Goal: Transaction & Acquisition: Download file/media

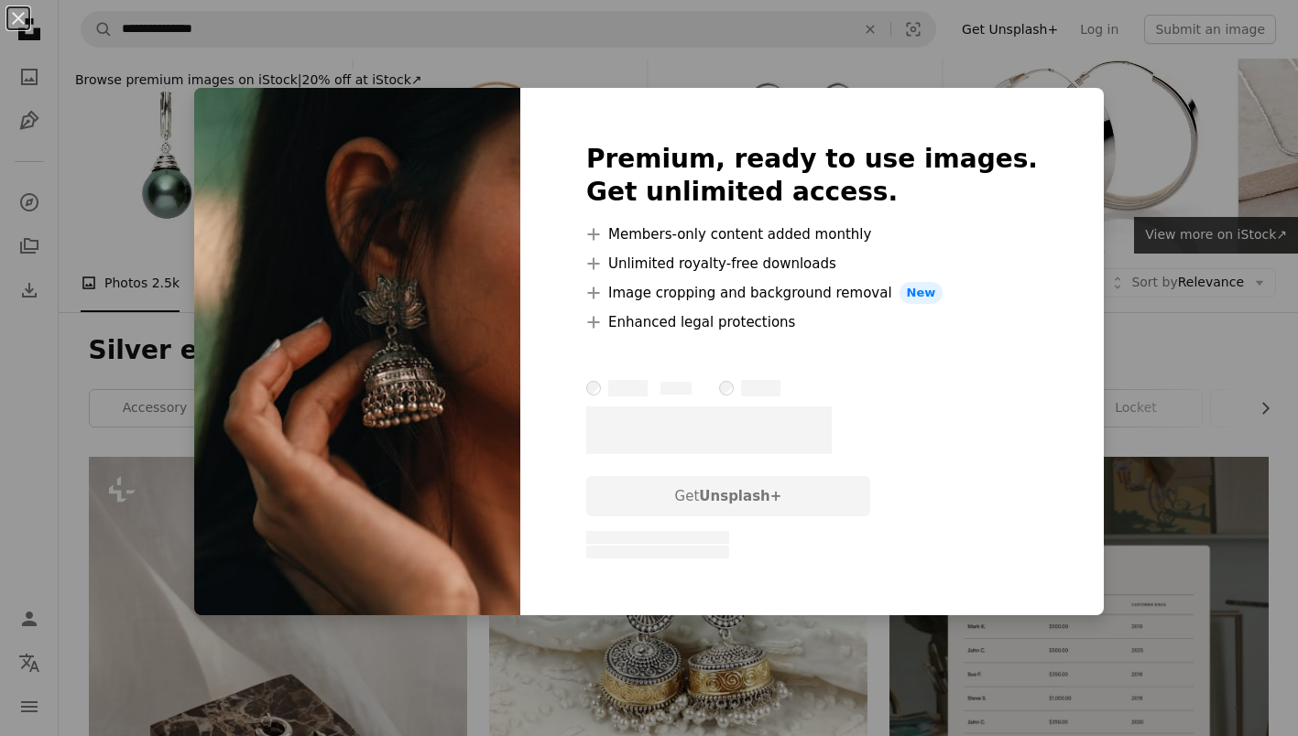
scroll to position [1752, 0]
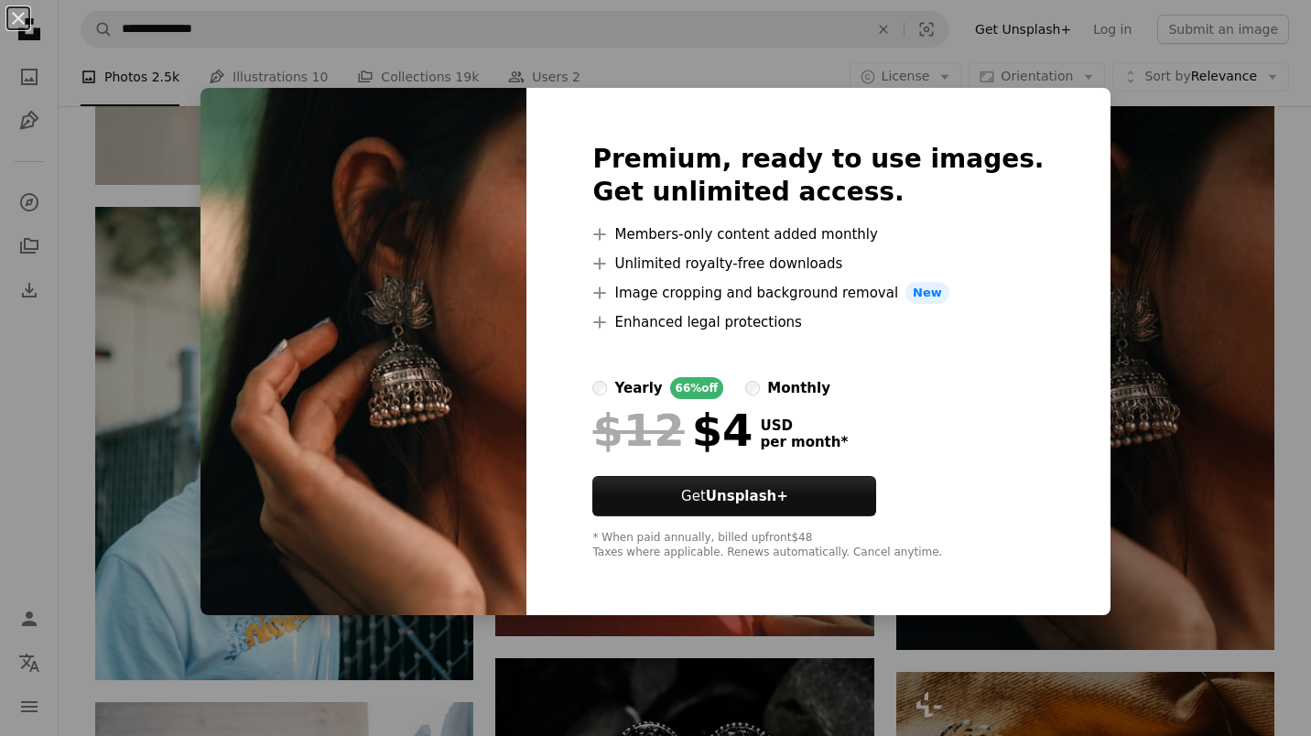
click at [1295, 627] on div "An X shape Premium, ready to use images. Get unlimited access. A plus sign Memb…" at bounding box center [655, 368] width 1311 height 736
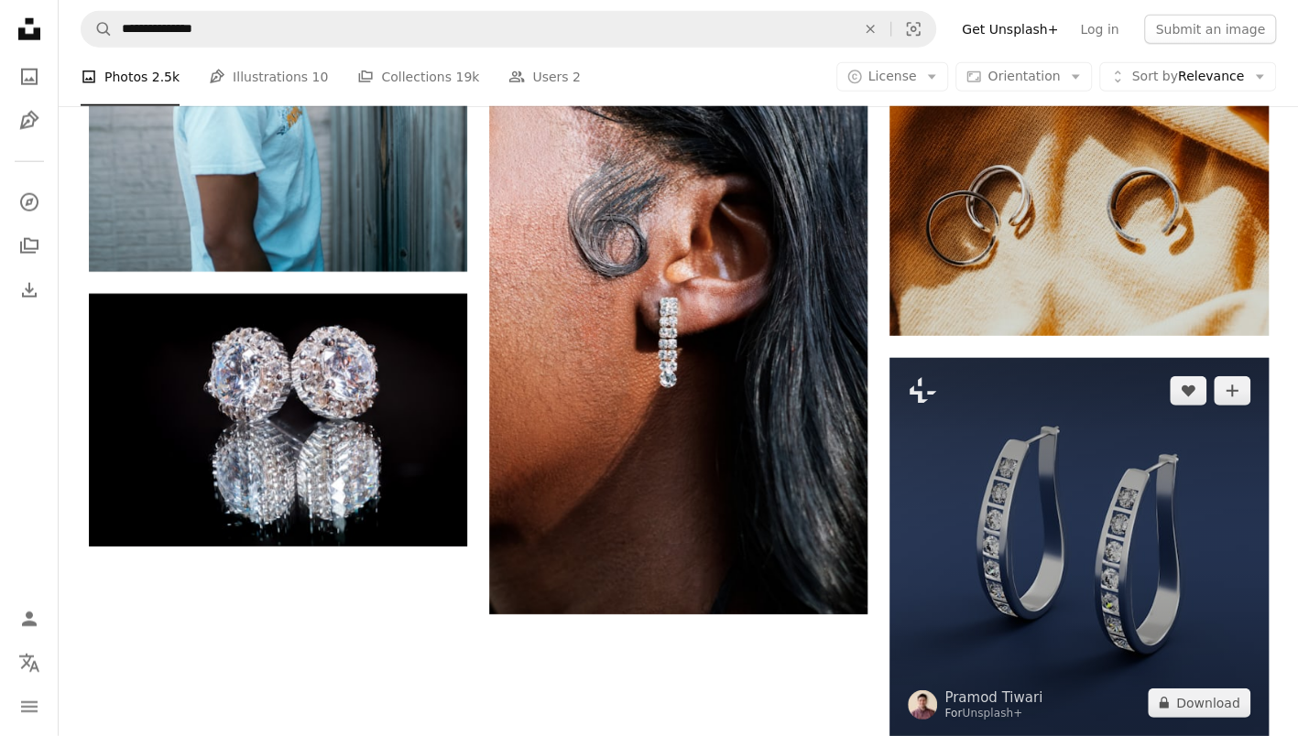
scroll to position [2485, 0]
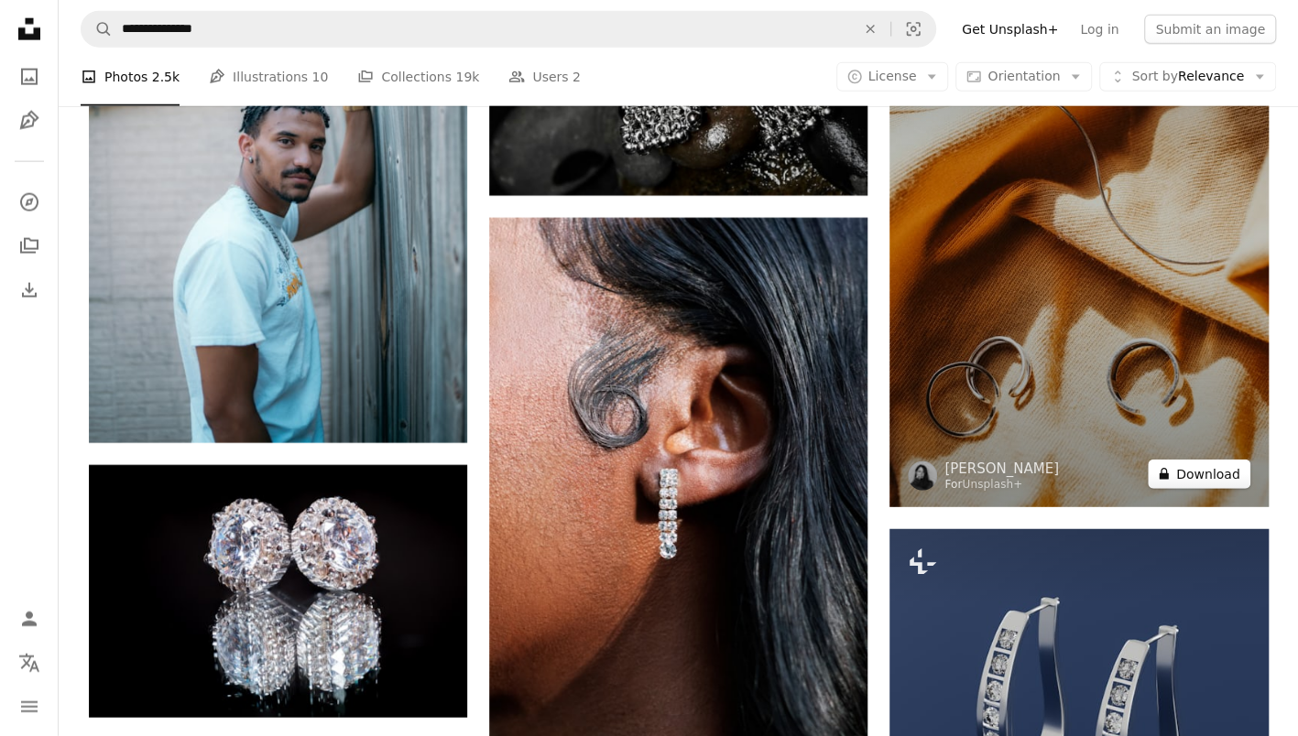
click at [1216, 474] on button "A lock Download" at bounding box center [1199, 474] width 103 height 29
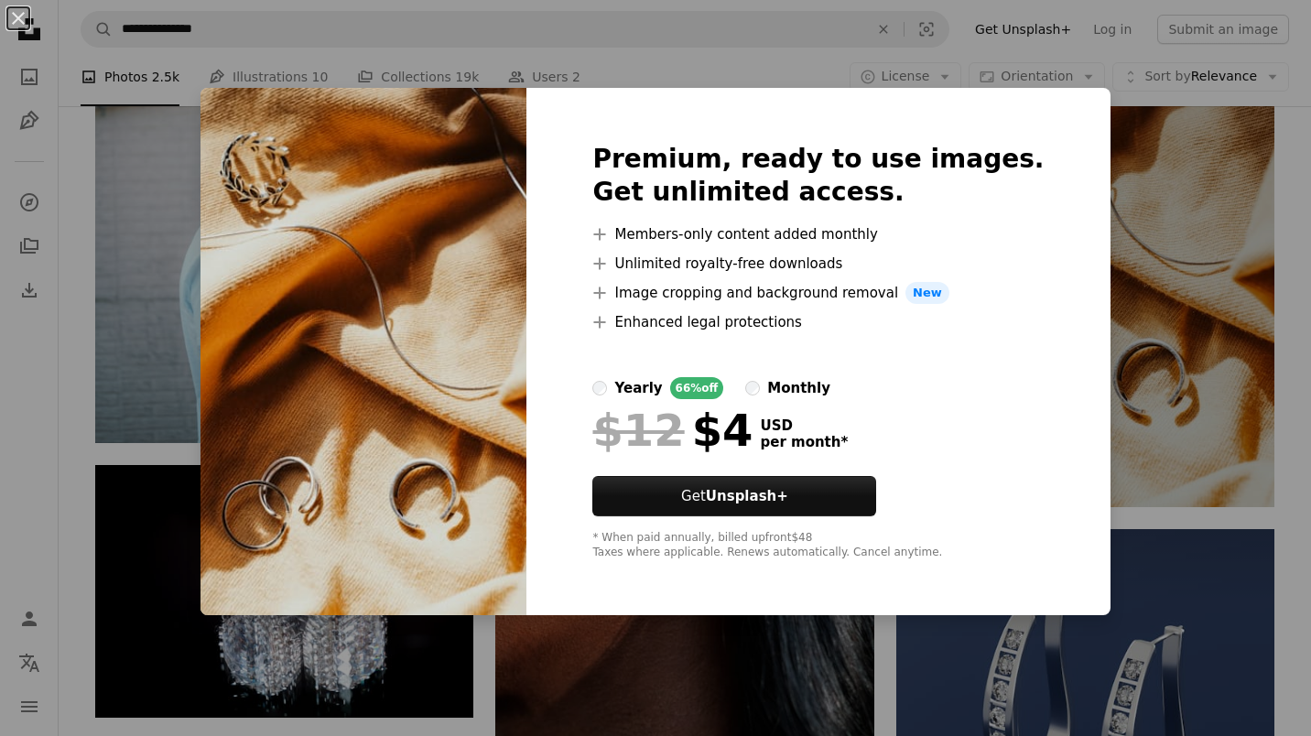
click at [1242, 466] on div "An X shape Premium, ready to use images. Get unlimited access. A plus sign Memb…" at bounding box center [655, 368] width 1311 height 736
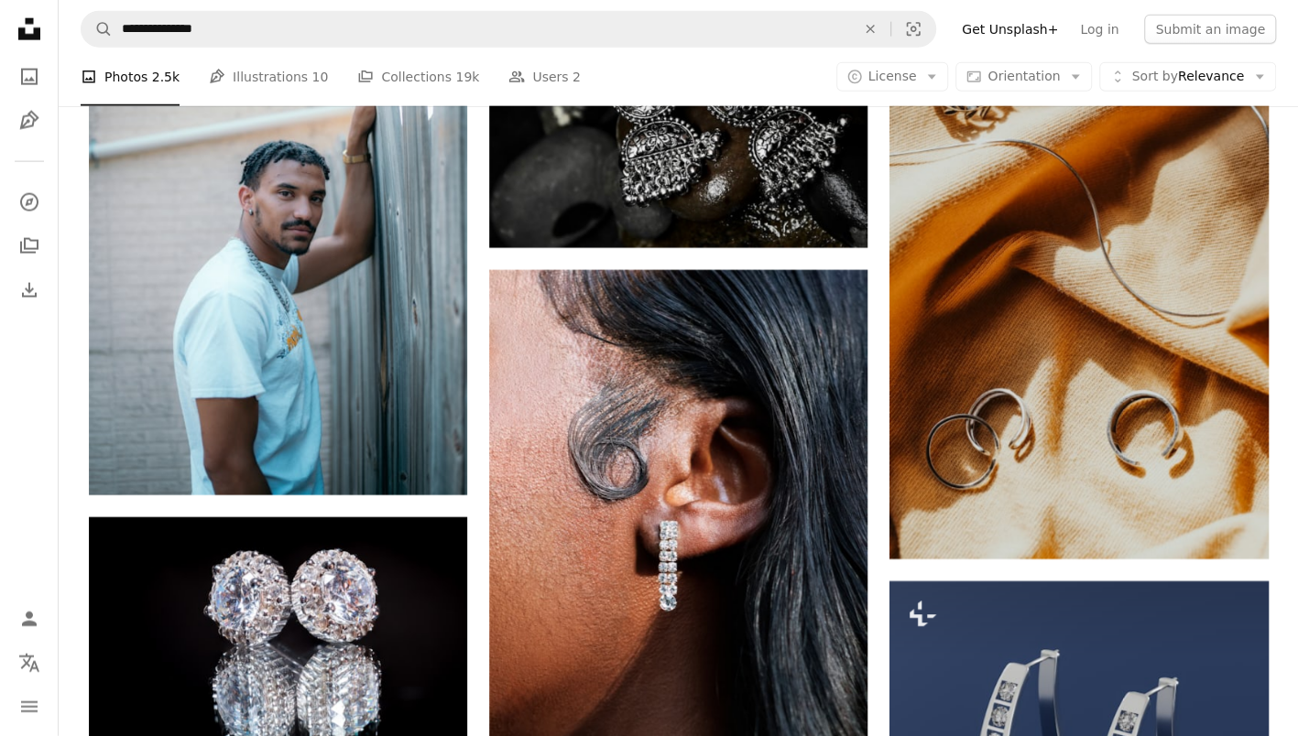
scroll to position [2210, 0]
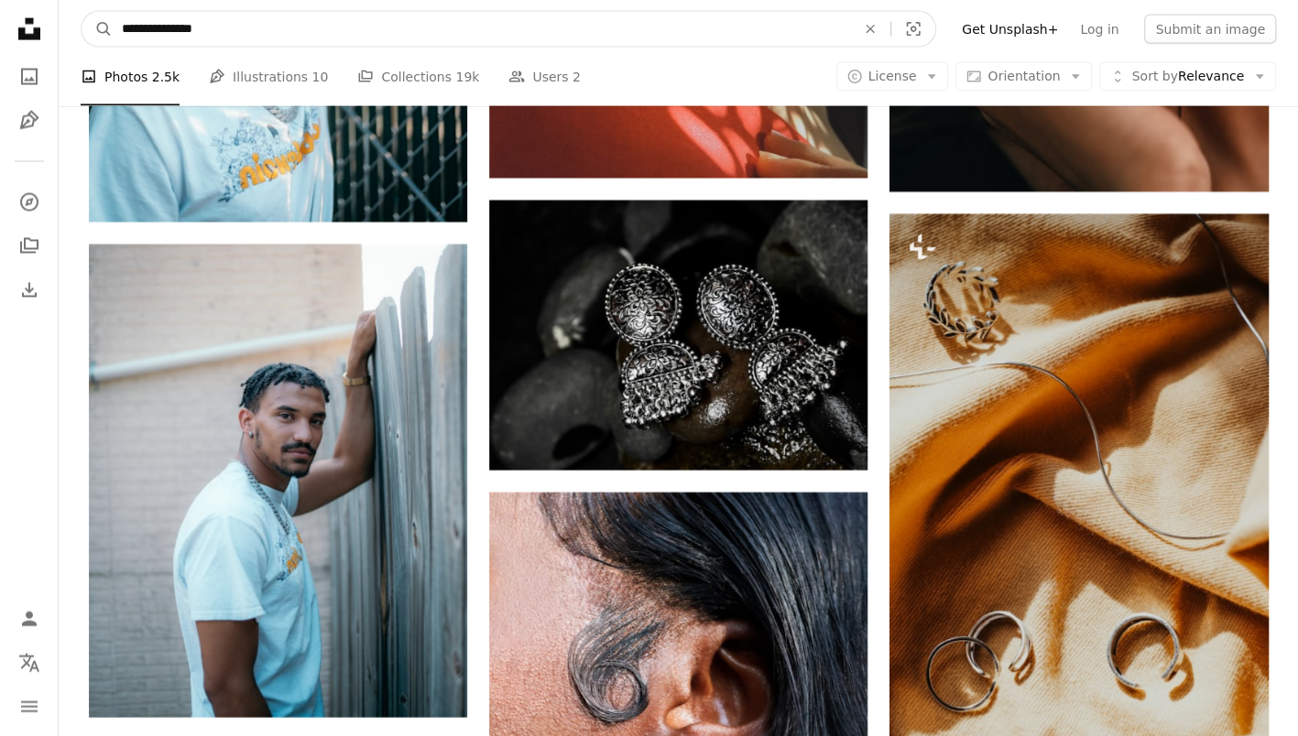
click at [206, 26] on input "**********" at bounding box center [481, 29] width 737 height 35
click at [214, 26] on input "**********" at bounding box center [481, 29] width 737 height 35
click at [82, 12] on button "A magnifying glass" at bounding box center [97, 29] width 31 height 35
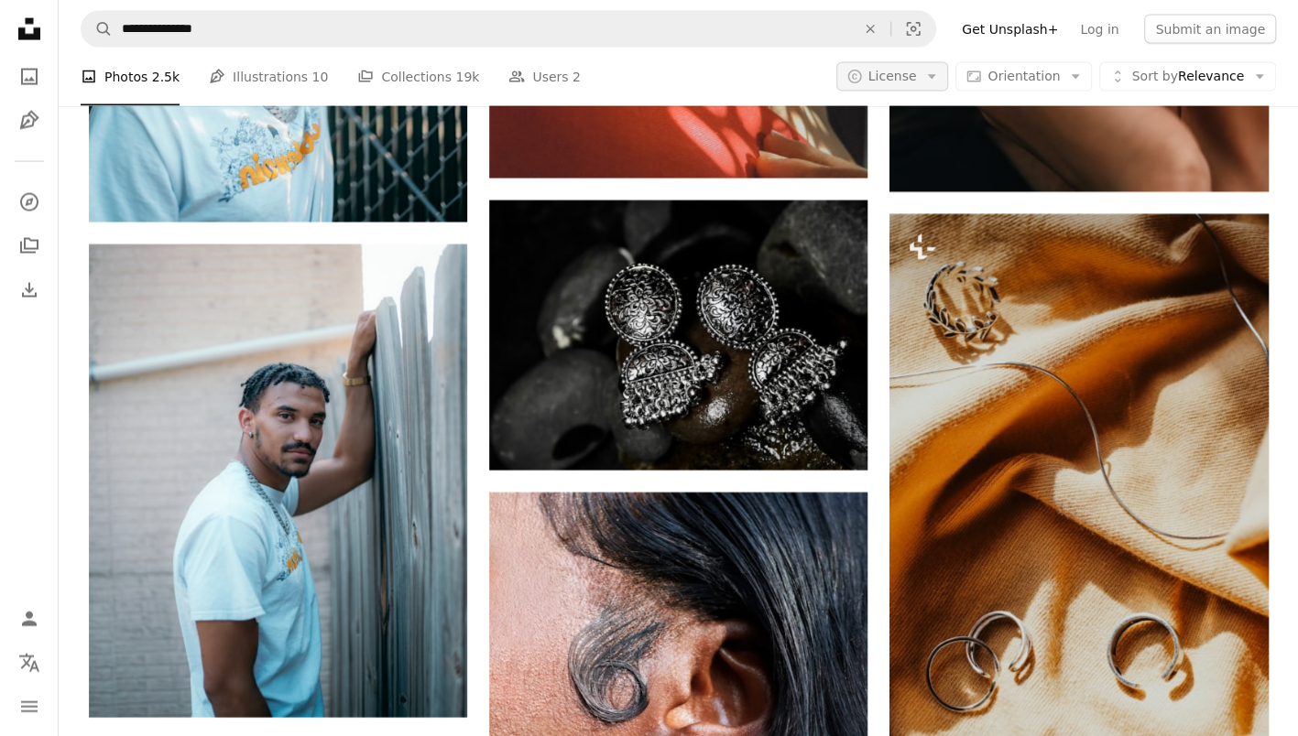
click at [917, 81] on span "License" at bounding box center [892, 76] width 49 height 15
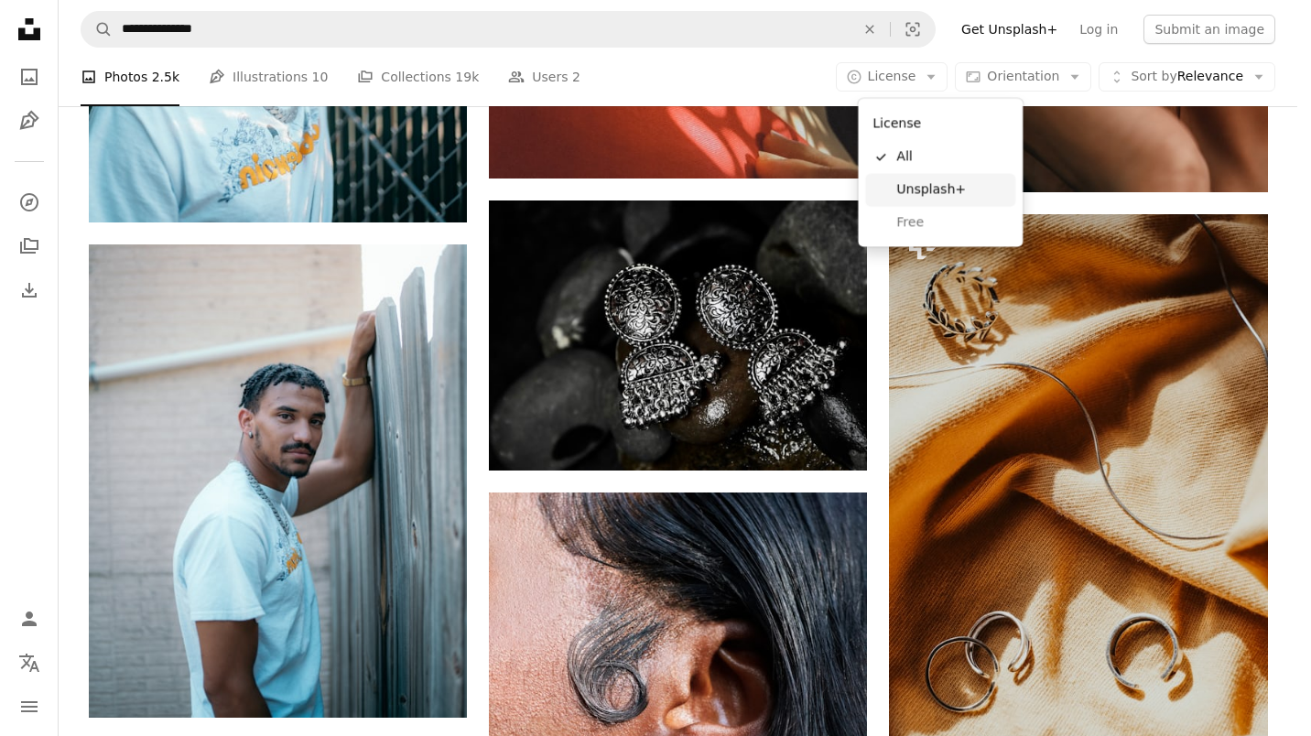
click at [921, 190] on span "Unsplash+" at bounding box center [953, 190] width 112 height 18
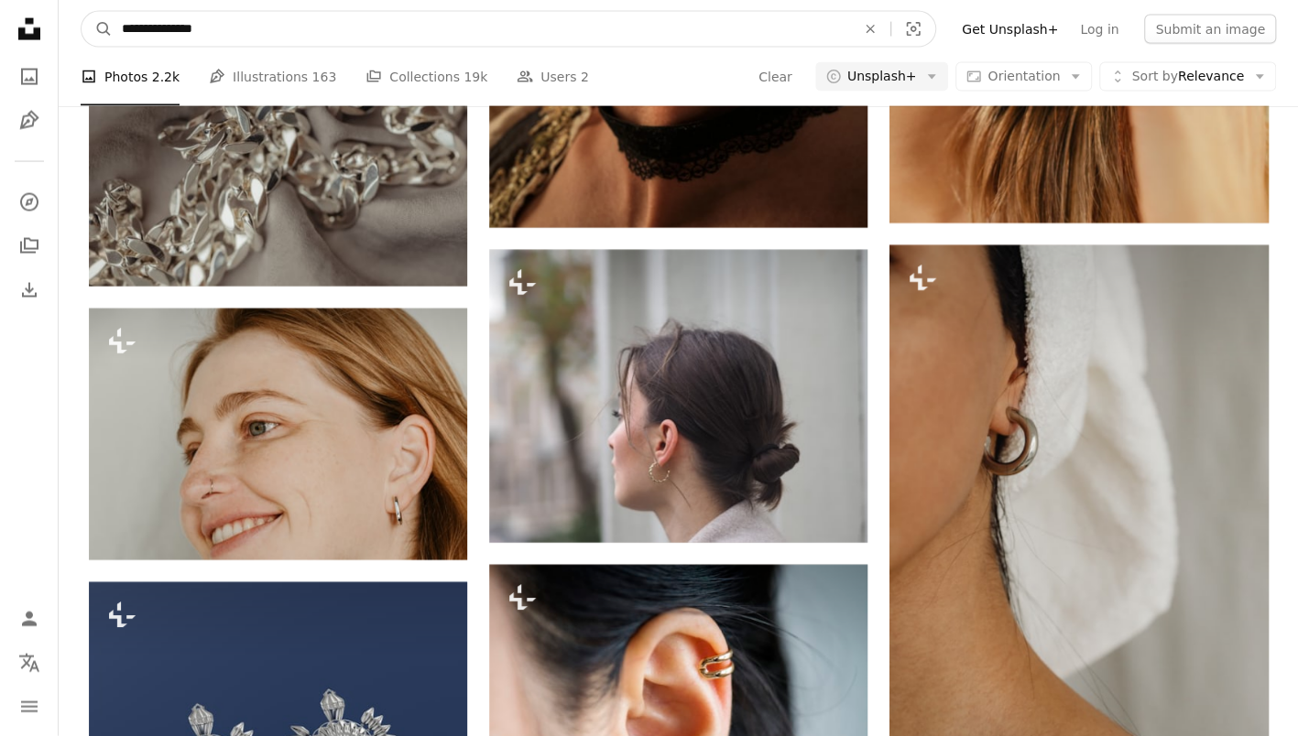
click at [597, 26] on input "**********" at bounding box center [481, 29] width 737 height 35
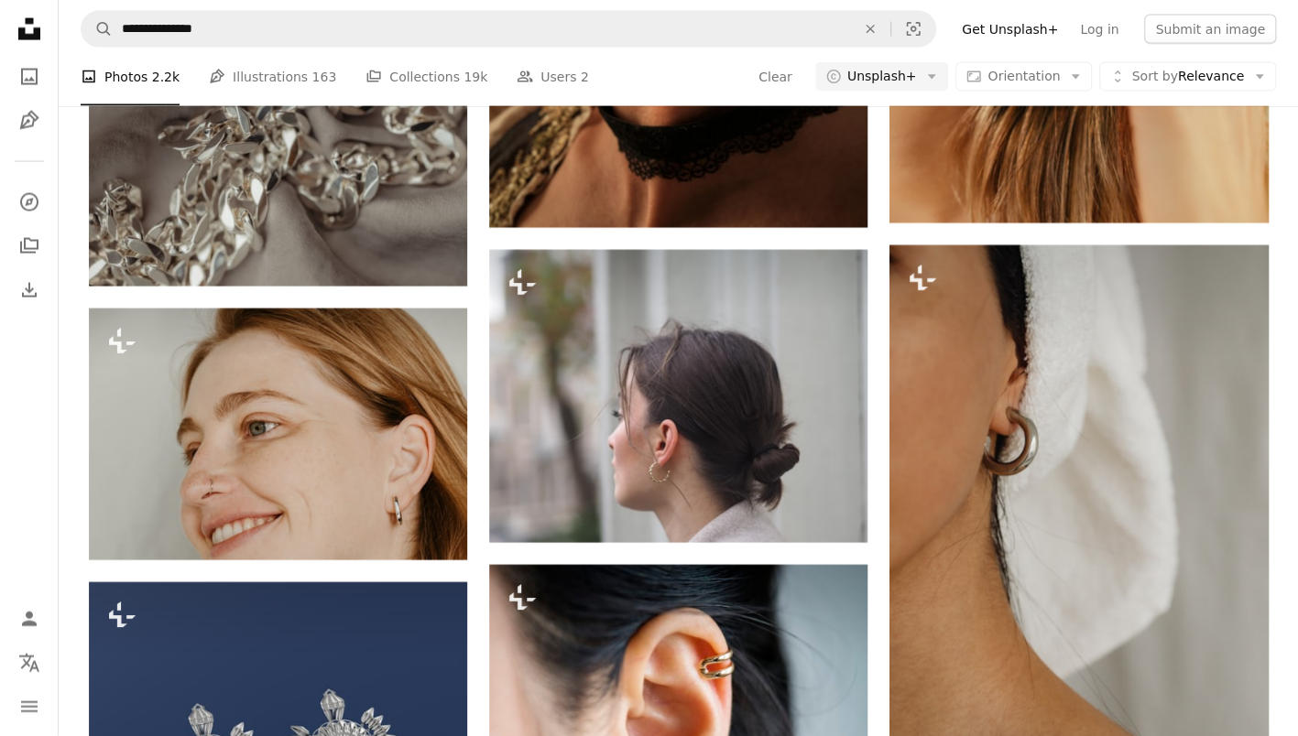
click at [1033, 29] on link "Get Unsplash+" at bounding box center [1010, 29] width 118 height 29
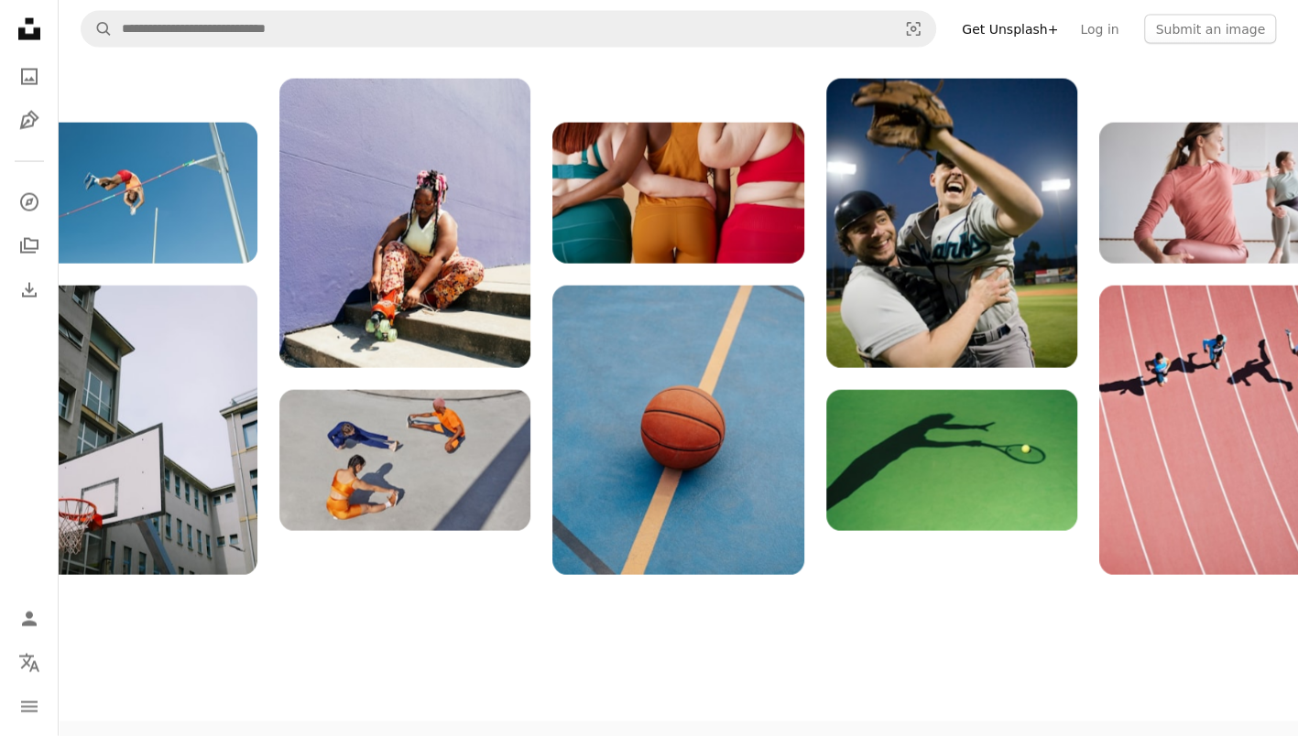
click at [1018, 22] on link "Get Unsplash+" at bounding box center [1010, 29] width 118 height 29
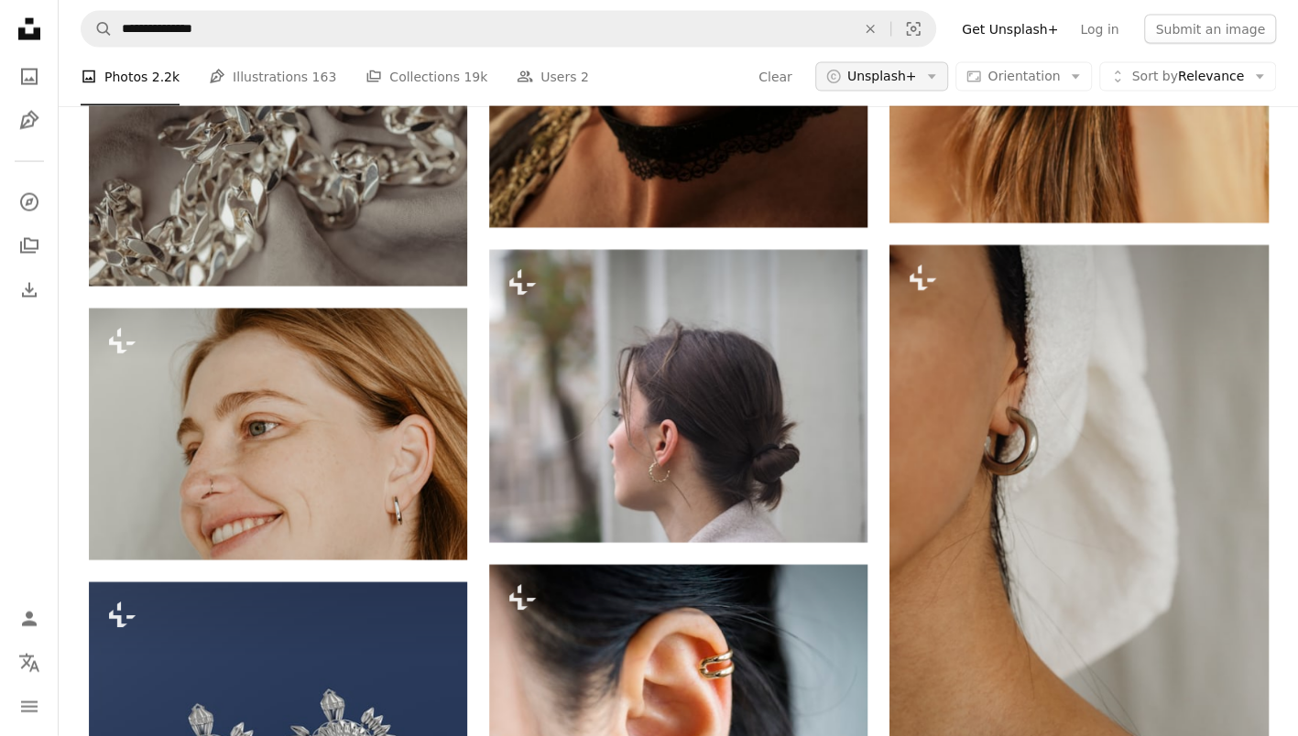
click at [937, 92] on button "A copyright icon © Unsplash+ Arrow down" at bounding box center [882, 76] width 134 height 29
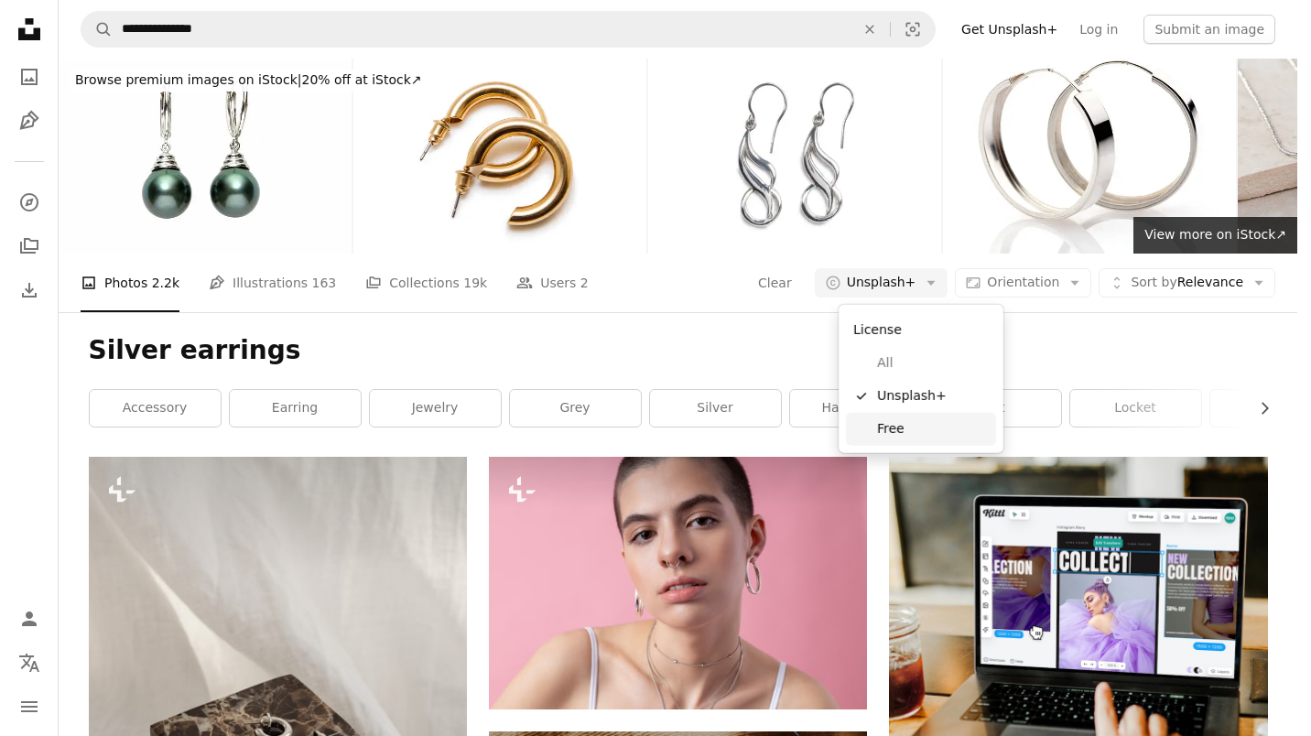
click at [896, 425] on span "Free" at bounding box center [933, 429] width 112 height 18
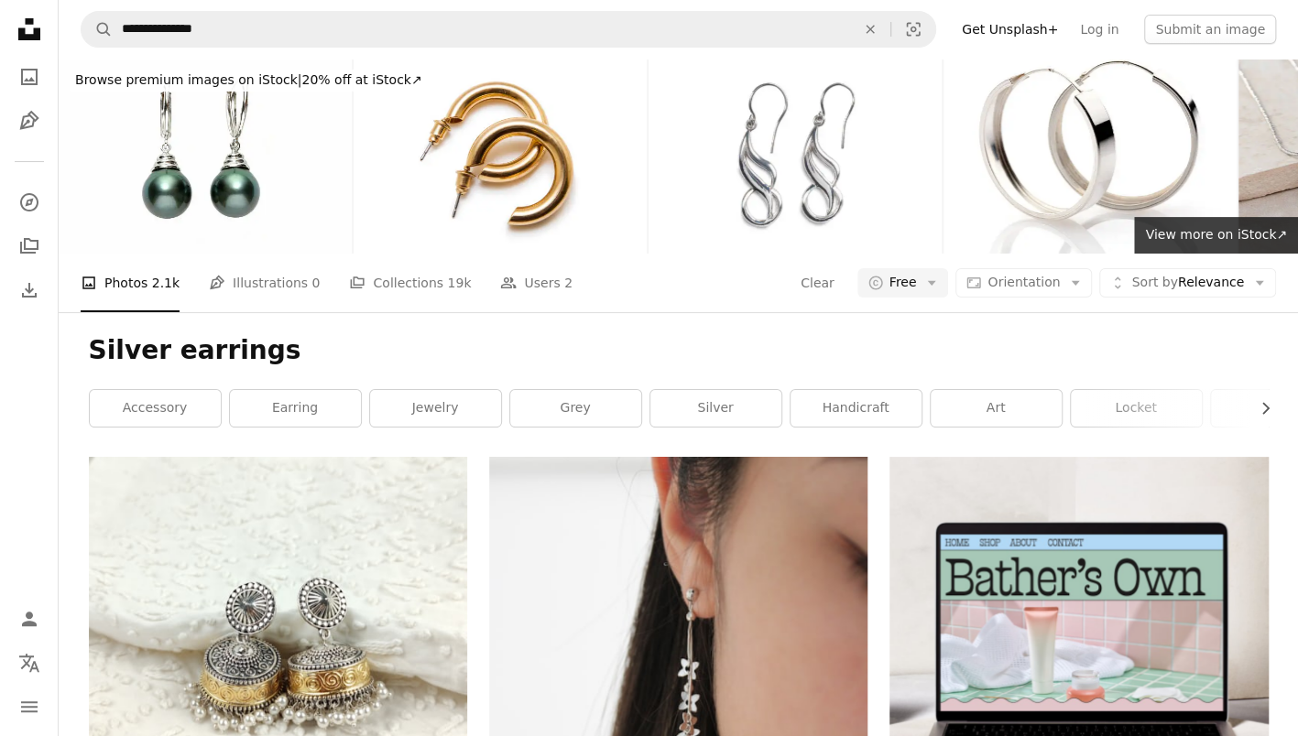
scroll to position [170, 0]
